Goal: Information Seeking & Learning: Learn about a topic

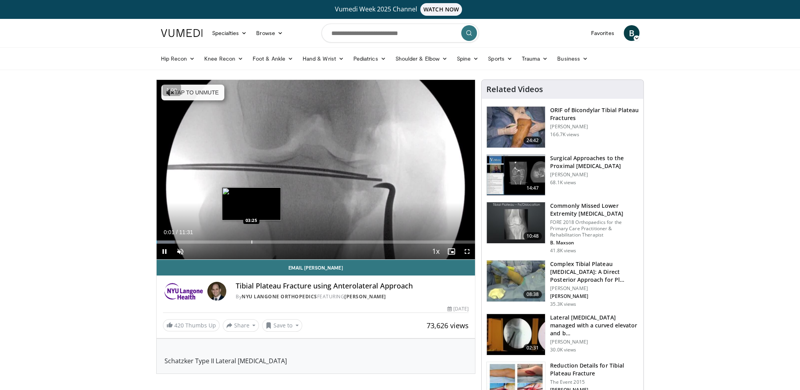
click at [251, 238] on div "Loaded : 5.76% 00:01 03:25" at bounding box center [316, 239] width 319 height 7
click at [227, 246] on div "Current Time 3:26 / Duration 11:31 Pause Skip Backward Skip Forward Unmute Load…" at bounding box center [316, 252] width 319 height 16
click at [225, 245] on div "Current Time 3:27 / Duration 11:31 Pause Skip Backward Skip Forward Unmute Load…" at bounding box center [316, 252] width 319 height 16
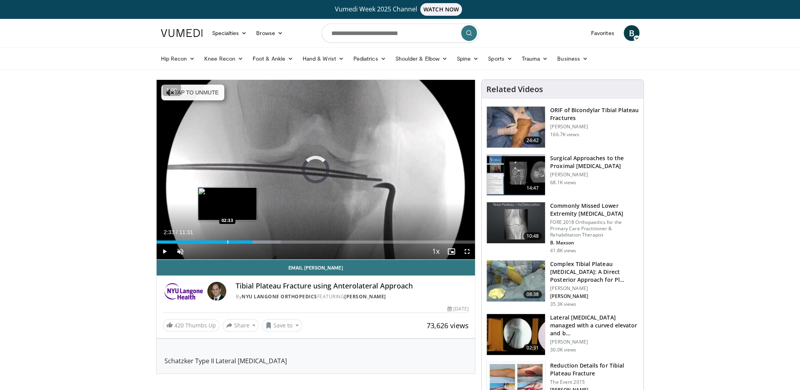
click at [227, 240] on div "Progress Bar" at bounding box center [227, 241] width 1 height 3
click at [222, 241] on div "Loaded : 27.50% 02:21 02:23" at bounding box center [316, 241] width 319 height 3
click at [198, 240] on div "Progress Bar" at bounding box center [198, 241] width 1 height 3
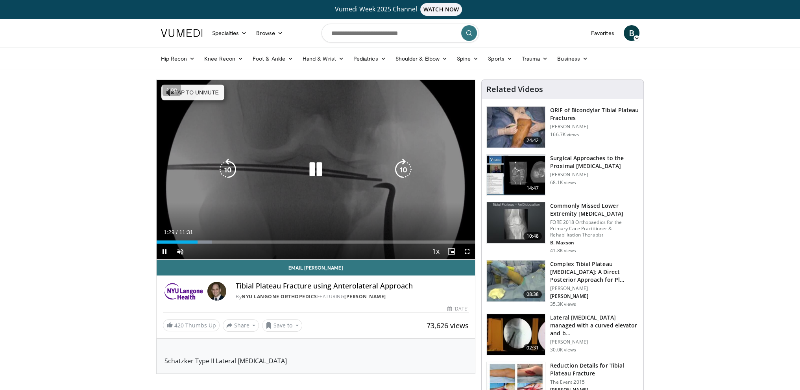
drag, startPoint x: 197, startPoint y: 240, endPoint x: 253, endPoint y: 239, distance: 55.5
click at [245, 239] on div "Loaded : 17.37% 01:29 01:29" at bounding box center [316, 239] width 319 height 7
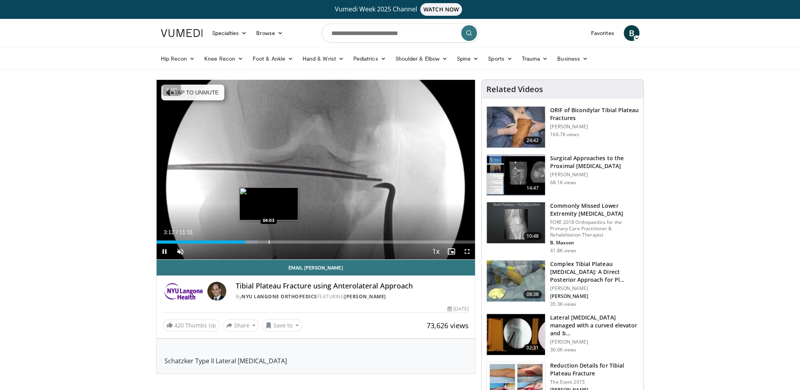
click at [270, 243] on div "Progress Bar" at bounding box center [269, 241] width 1 height 3
click at [292, 243] on div "Loaded : 41.85% 04:09 04:52" at bounding box center [316, 241] width 319 height 3
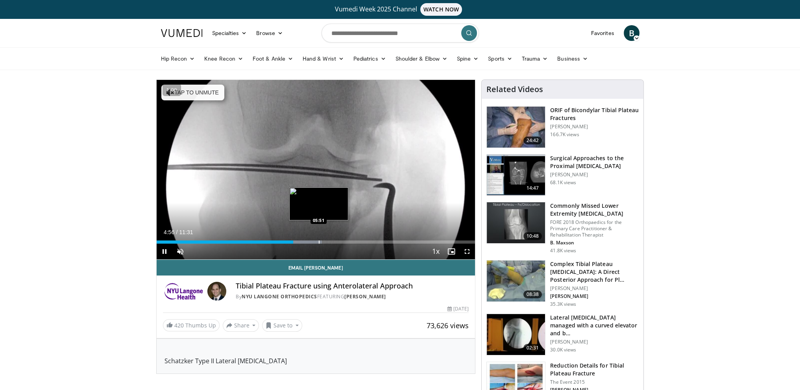
click at [308, 236] on div "Loaded : 51.96% 04:56 05:51" at bounding box center [316, 239] width 319 height 7
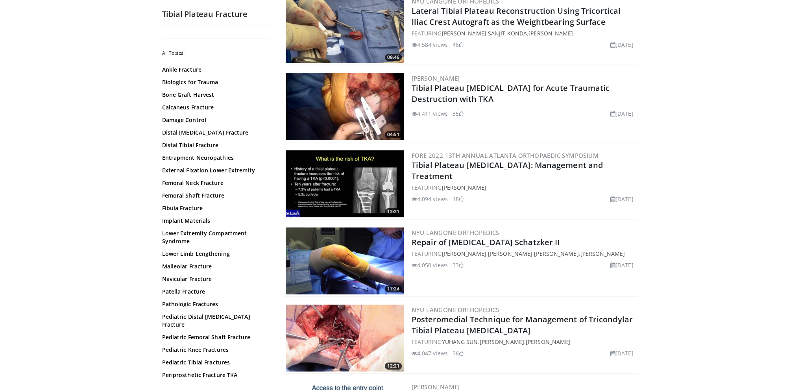
scroll to position [275, 0]
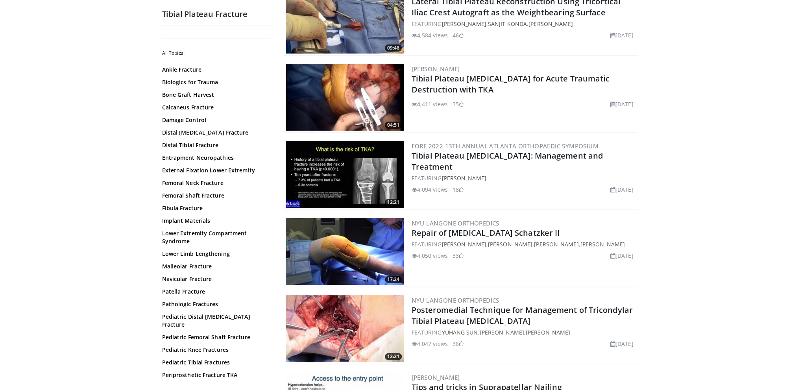
click at [347, 251] on img at bounding box center [345, 251] width 118 height 67
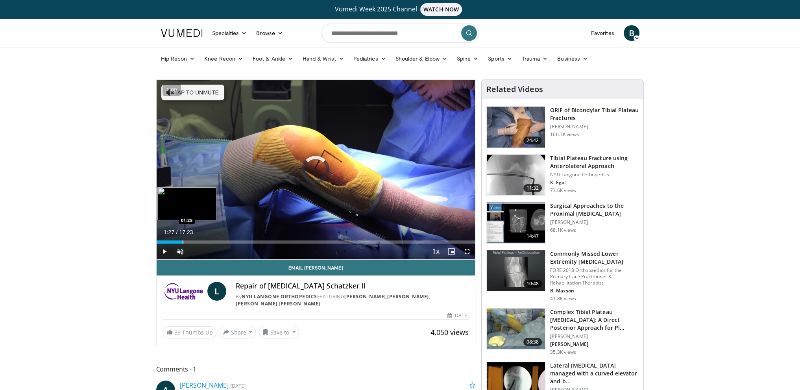
click at [183, 241] on div "Progress Bar" at bounding box center [183, 241] width 1 height 3
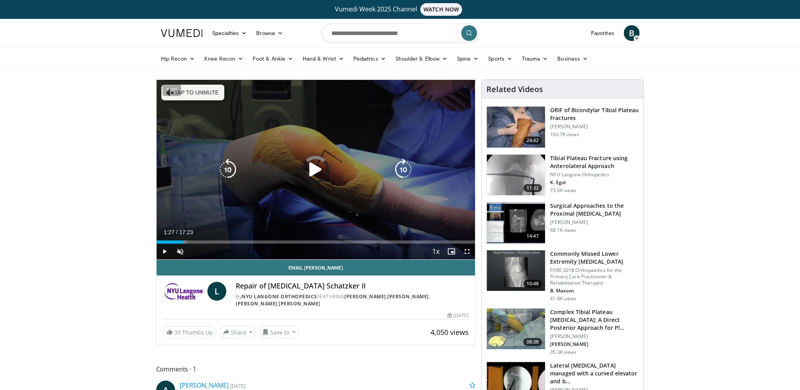
drag, startPoint x: 183, startPoint y: 241, endPoint x: 254, endPoint y: 236, distance: 71.8
click at [252, 236] on div "Loaded : 9.59% 01:27 01:25" at bounding box center [316, 239] width 319 height 7
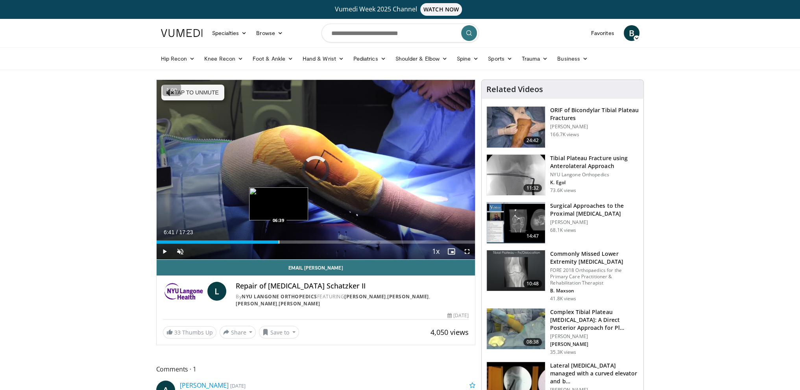
click at [279, 241] on div "Loaded : 30.70% 05:14 06:39" at bounding box center [316, 241] width 319 height 3
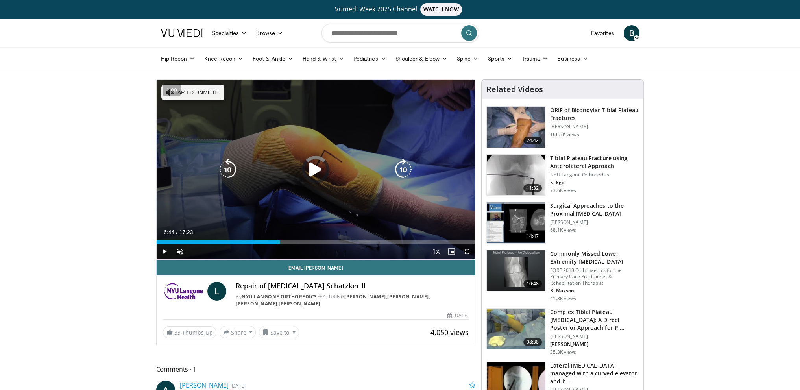
drag, startPoint x: 279, startPoint y: 241, endPoint x: 334, endPoint y: 238, distance: 54.7
click at [326, 238] on div "Loaded : 0.00% 06:43 07:20" at bounding box center [316, 239] width 319 height 7
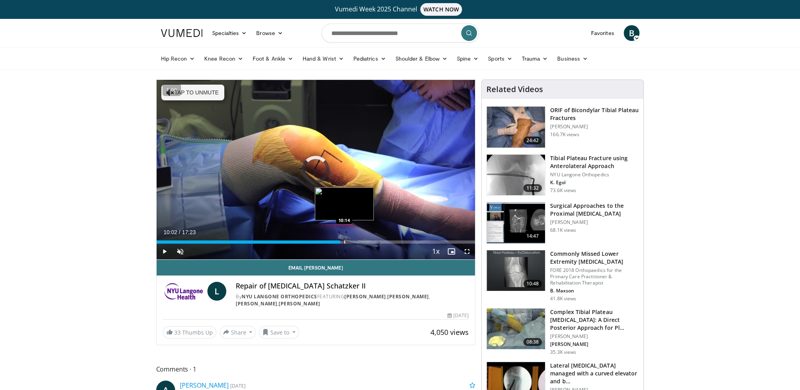
drag, startPoint x: 340, startPoint y: 238, endPoint x: 351, endPoint y: 237, distance: 10.3
click at [346, 237] on div "Loaded : 57.56% 10:11 10:14" at bounding box center [316, 239] width 319 height 7
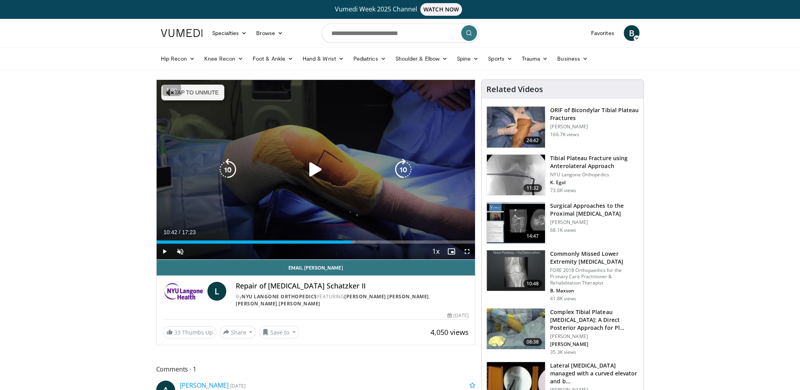
drag, startPoint x: 351, startPoint y: 237, endPoint x: 370, endPoint y: 238, distance: 19.3
click at [368, 238] on div "Loaded : 62.36% 10:36 10:37" at bounding box center [316, 239] width 319 height 7
drag, startPoint x: 386, startPoint y: 240, endPoint x: 397, endPoint y: 240, distance: 11.8
click at [395, 240] on div "Loaded : 70.03% 12:25 12:31" at bounding box center [316, 239] width 319 height 7
